Goal: Task Accomplishment & Management: Use online tool/utility

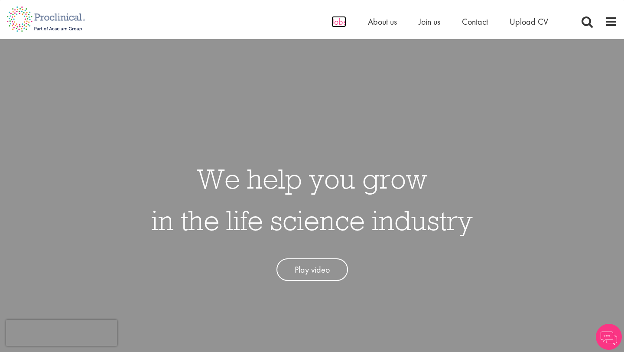
click at [340, 23] on span "Jobs" at bounding box center [339, 21] width 15 height 11
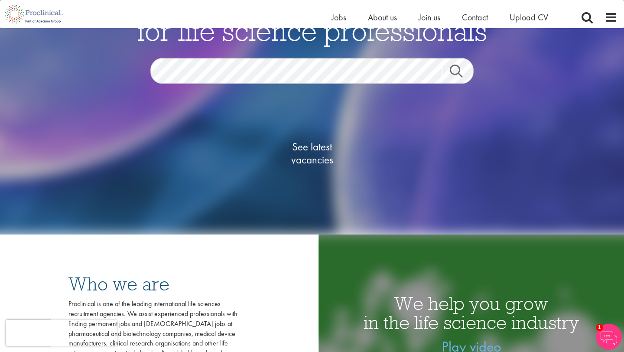
scroll to position [48, 0]
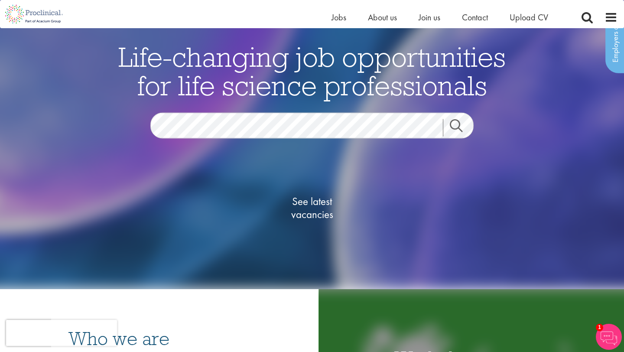
click at [461, 124] on link "Search" at bounding box center [461, 127] width 37 height 17
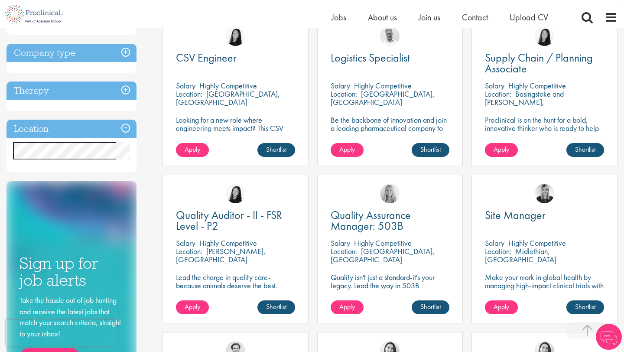
scroll to position [320, 0]
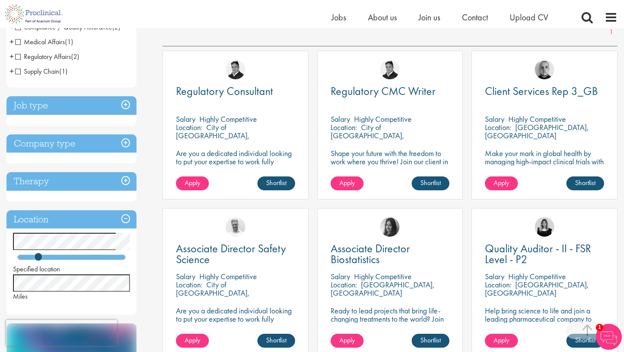
scroll to position [94, 0]
